Goal: Task Accomplishment & Management: Complete application form

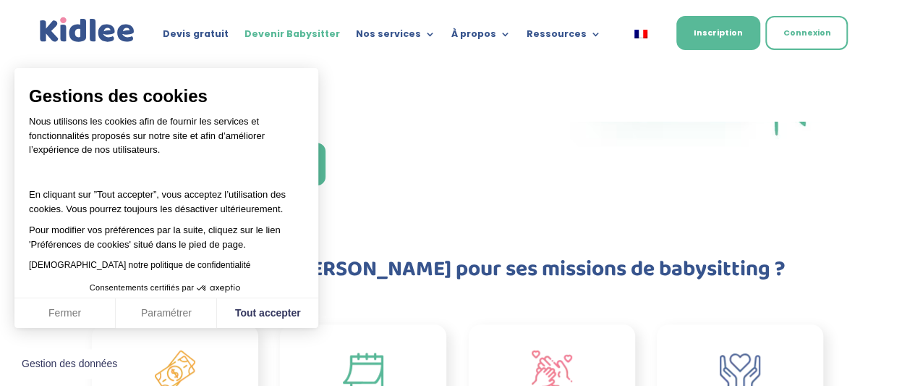
scroll to position [260, 0]
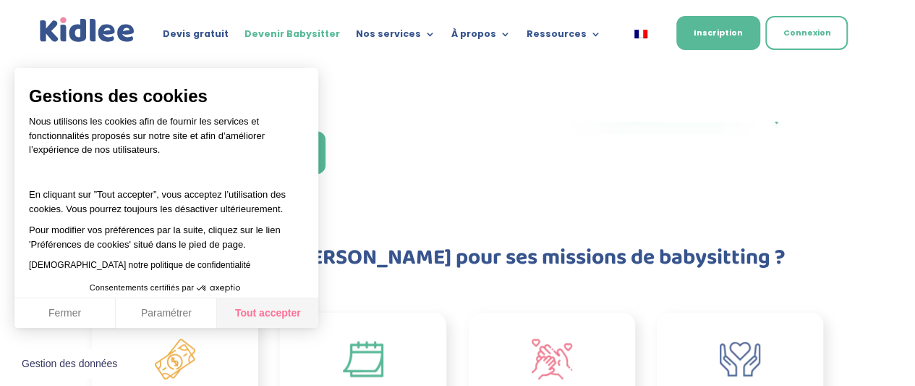
click at [271, 313] on button "Tout accepter" at bounding box center [267, 313] width 101 height 30
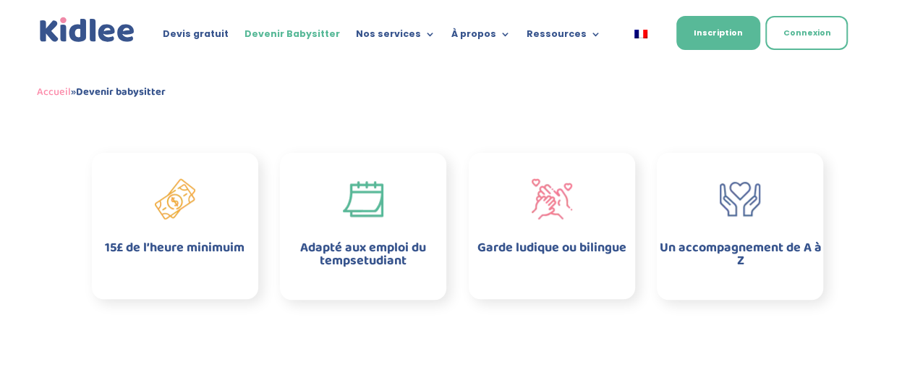
scroll to position [421, 0]
click at [331, 231] on div "Adapté aux emploi du tempsetudiant" at bounding box center [363, 225] width 175 height 101
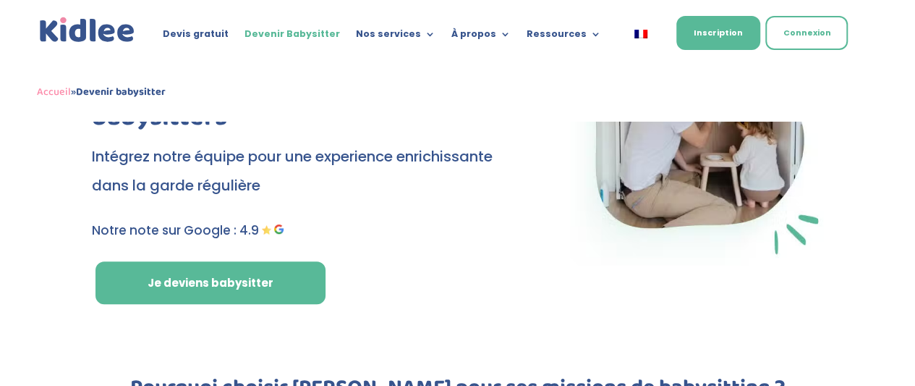
scroll to position [141, 0]
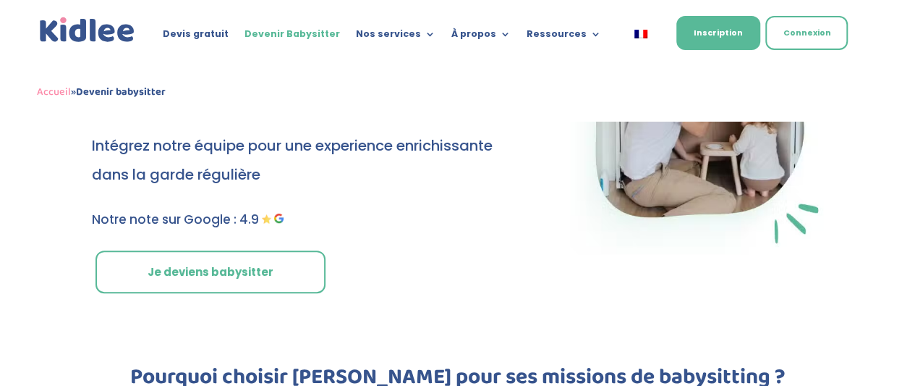
click at [225, 268] on link "Je deviens babysitter" at bounding box center [210, 271] width 230 height 43
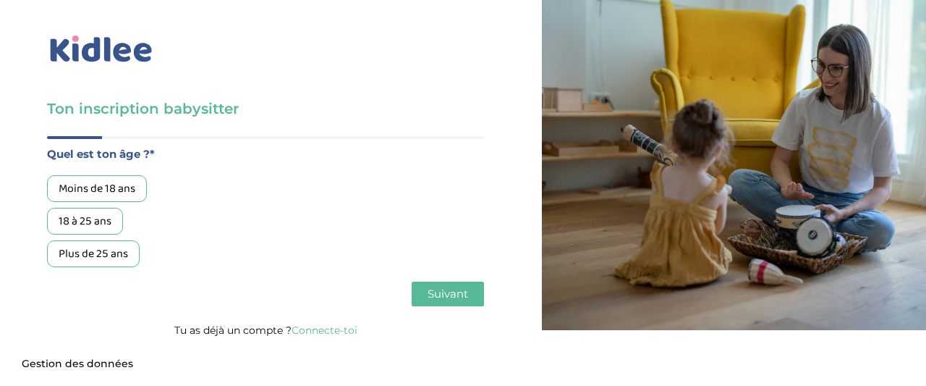
click at [104, 226] on div "18 à 25 ans" at bounding box center [85, 221] width 76 height 27
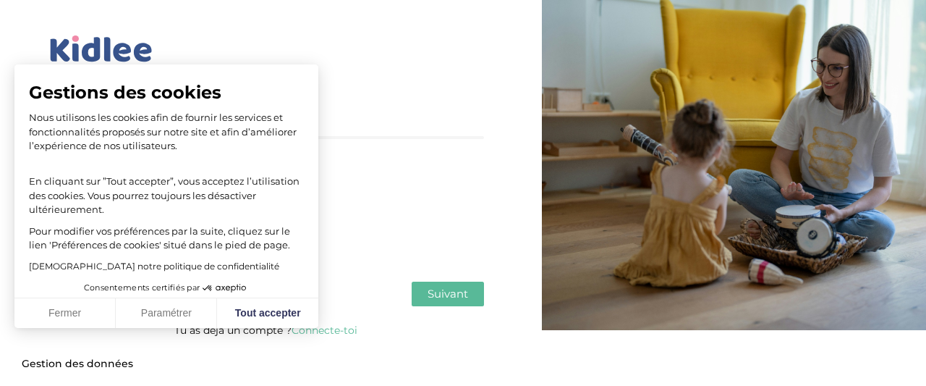
click at [437, 298] on span "Suivant" at bounding box center [447, 293] width 41 height 14
click at [282, 310] on button "Tout accepter" at bounding box center [267, 313] width 101 height 30
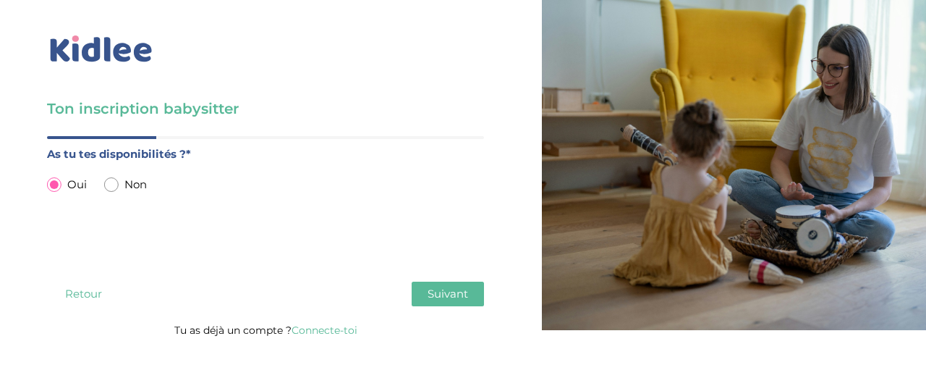
click at [281, 223] on div "As tu tes disponibilités ?* Oui Non" at bounding box center [265, 206] width 437 height 122
click at [112, 183] on input "radio" at bounding box center [111, 184] width 14 height 14
radio input "true"
radio input "false"
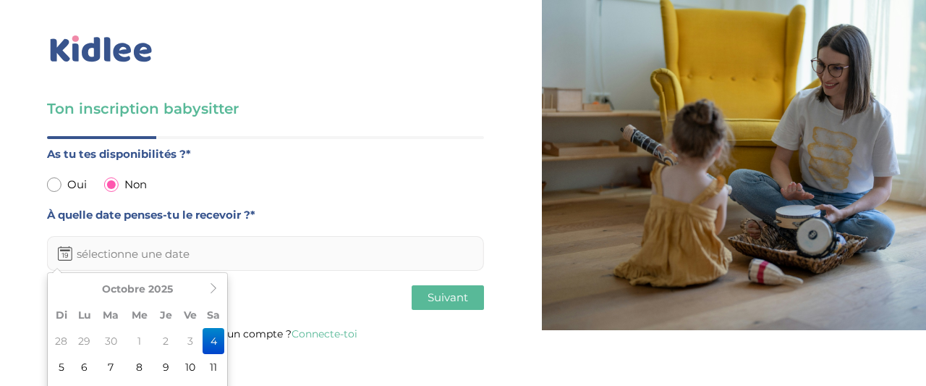
click at [94, 260] on input "text" at bounding box center [265, 253] width 437 height 35
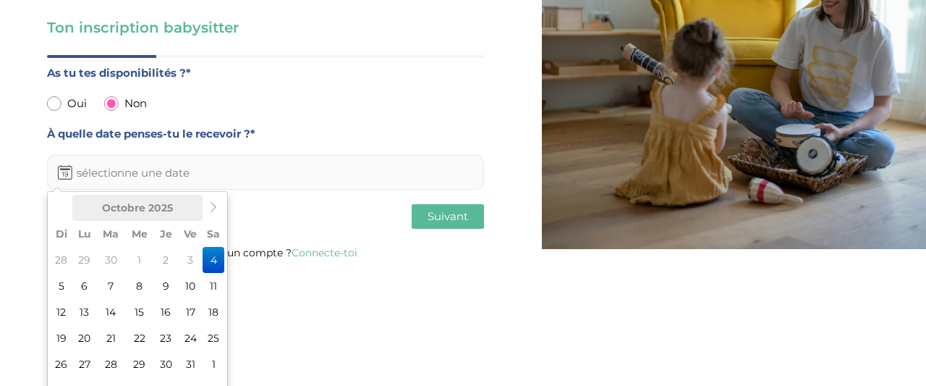
scroll to position [101, 0]
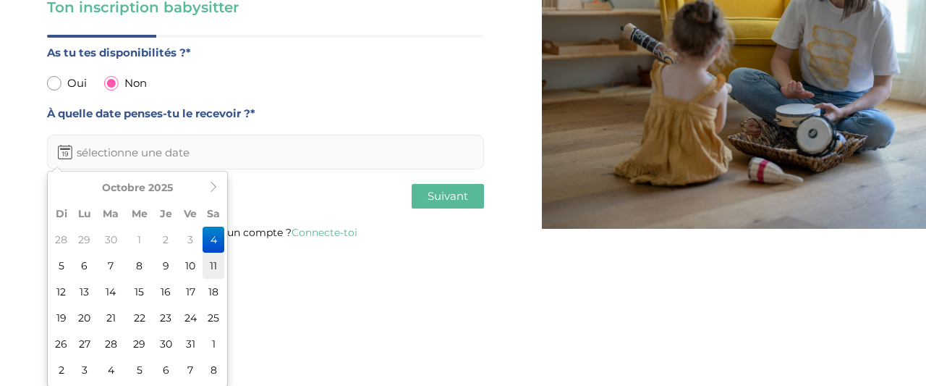
click at [214, 270] on td "11" at bounding box center [214, 265] width 22 height 26
type input "11-10-2025"
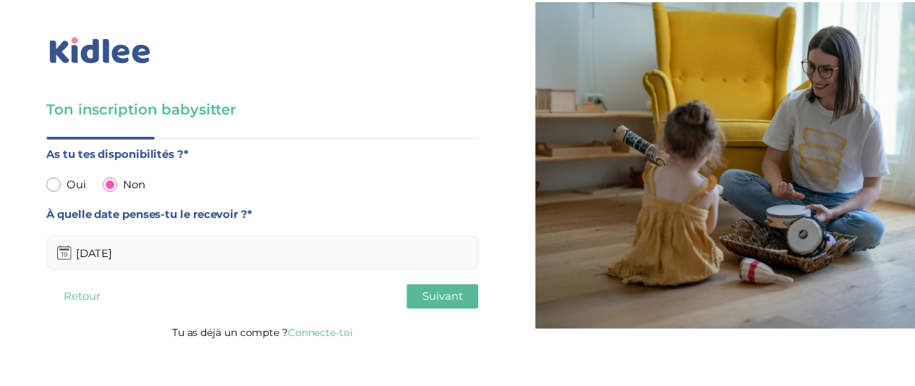
scroll to position [0, 0]
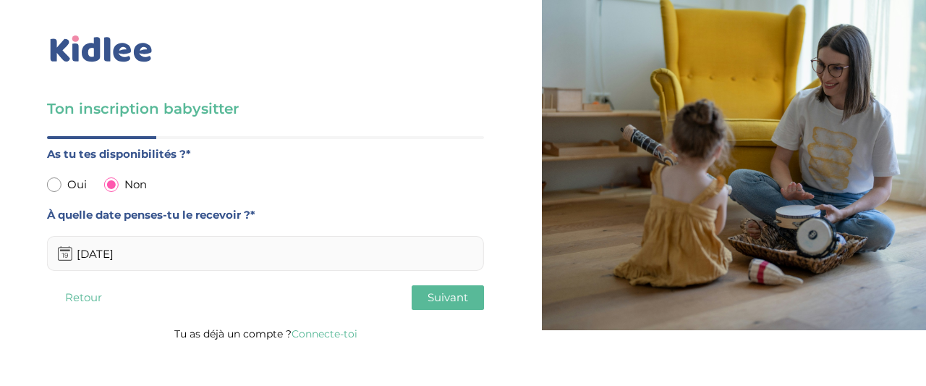
click at [438, 296] on span "Suivant" at bounding box center [447, 297] width 41 height 14
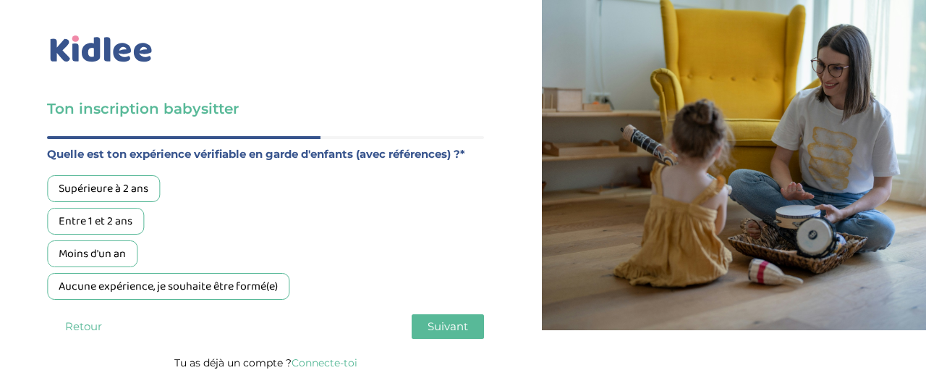
click at [106, 252] on div "Moins d'un an" at bounding box center [92, 253] width 90 height 27
click at [110, 222] on div "Entre 1 et 2 ans" at bounding box center [95, 221] width 97 height 27
click at [131, 294] on div "Aucune expérience, je souhaite être formé(e)" at bounding box center [168, 286] width 242 height 27
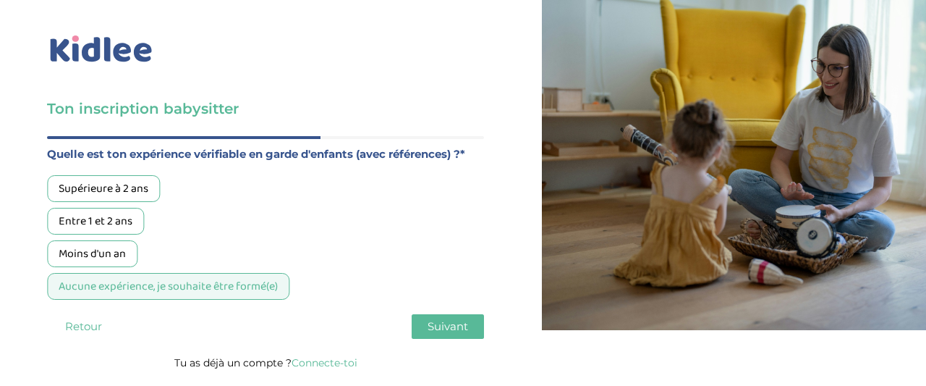
click at [112, 213] on div "Entre 1 et 2 ans" at bounding box center [95, 221] width 97 height 27
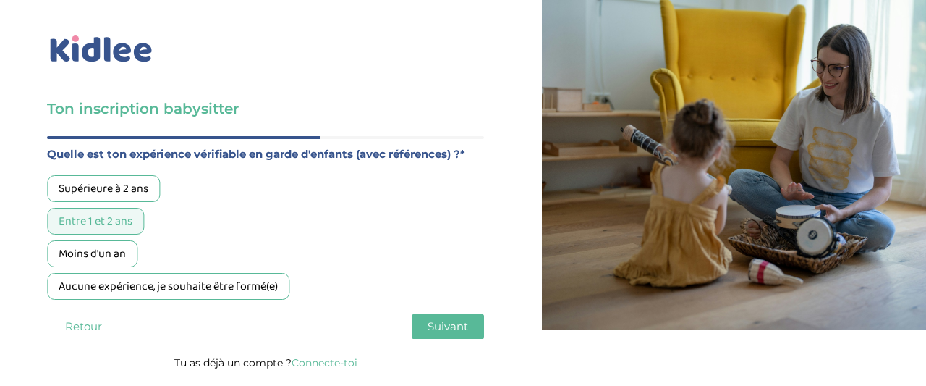
click at [416, 324] on button "Suivant" at bounding box center [448, 326] width 72 height 25
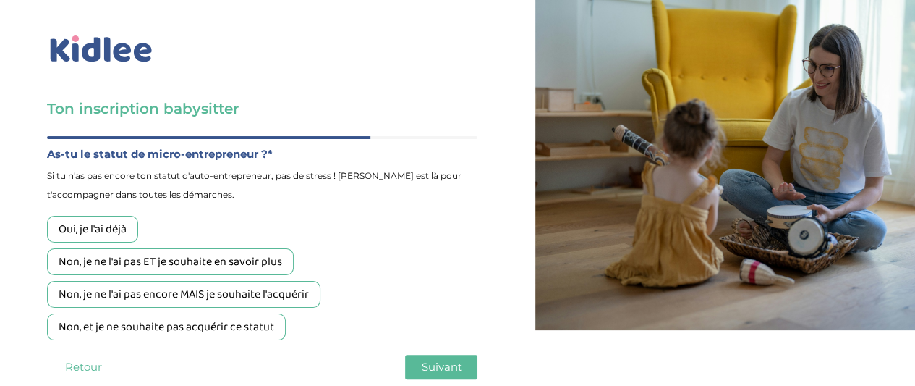
click at [146, 332] on div "Non, et je ne souhaite pas acquérir ce statut" at bounding box center [166, 326] width 239 height 27
click at [435, 370] on span "Suivant" at bounding box center [441, 366] width 41 height 14
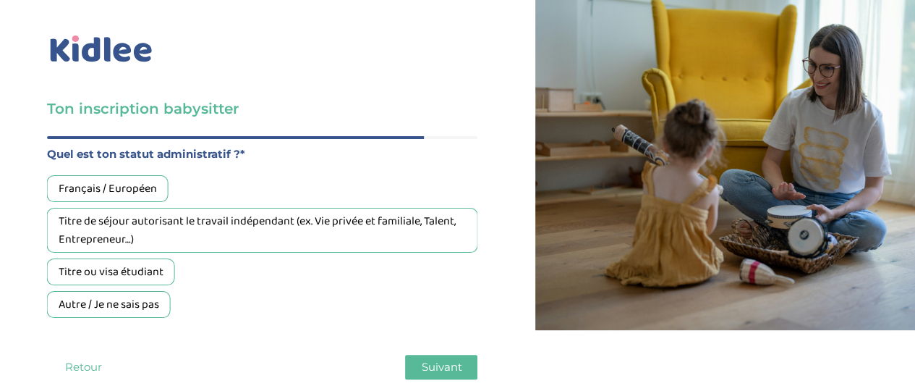
click at [145, 277] on div "Titre ou visa étudiant" at bounding box center [111, 271] width 128 height 27
click at [427, 365] on span "Suivant" at bounding box center [441, 366] width 41 height 14
